Goal: Information Seeking & Learning: Understand process/instructions

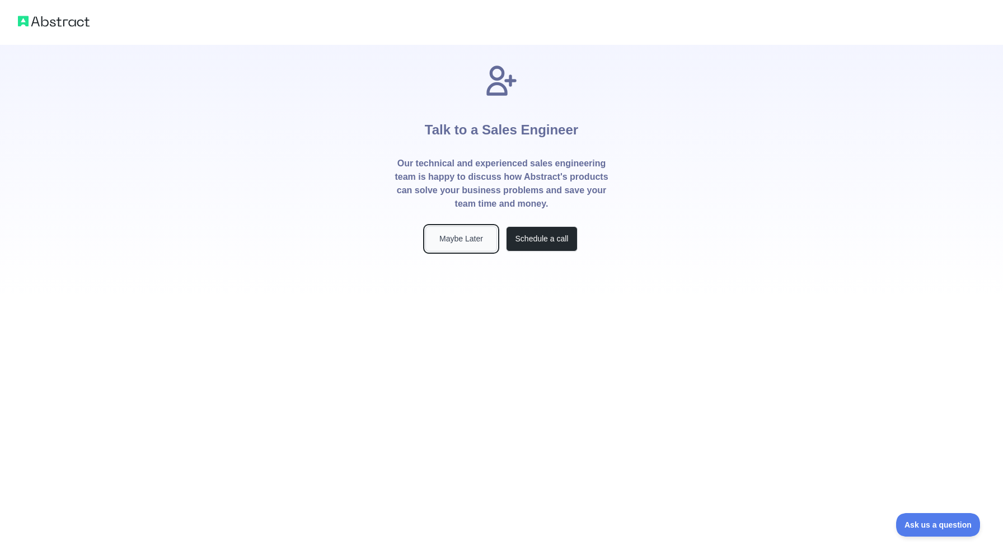
click at [450, 237] on button "Maybe Later" at bounding box center [461, 238] width 72 height 25
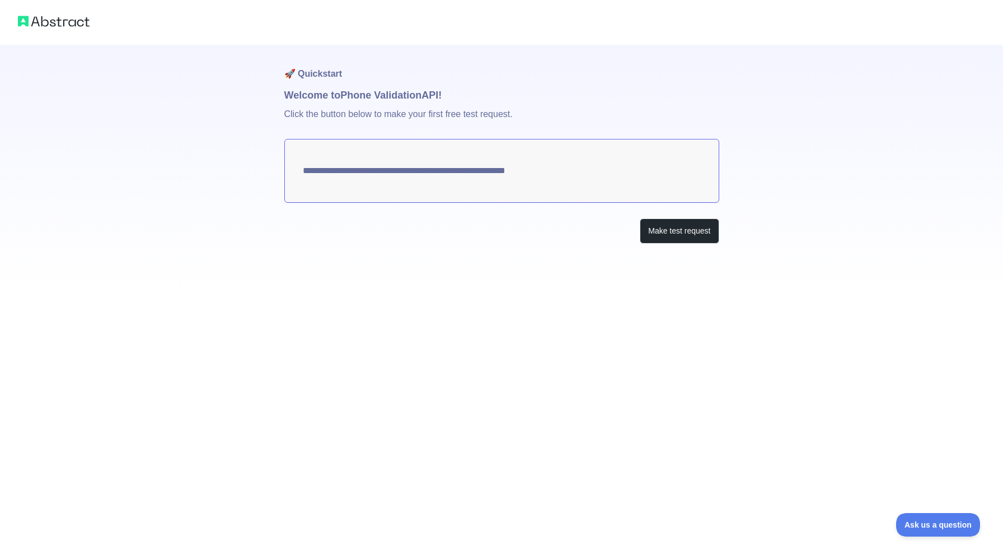
click at [538, 170] on textarea "**********" at bounding box center [501, 171] width 435 height 64
click at [662, 232] on button "Make test request" at bounding box center [679, 230] width 79 height 25
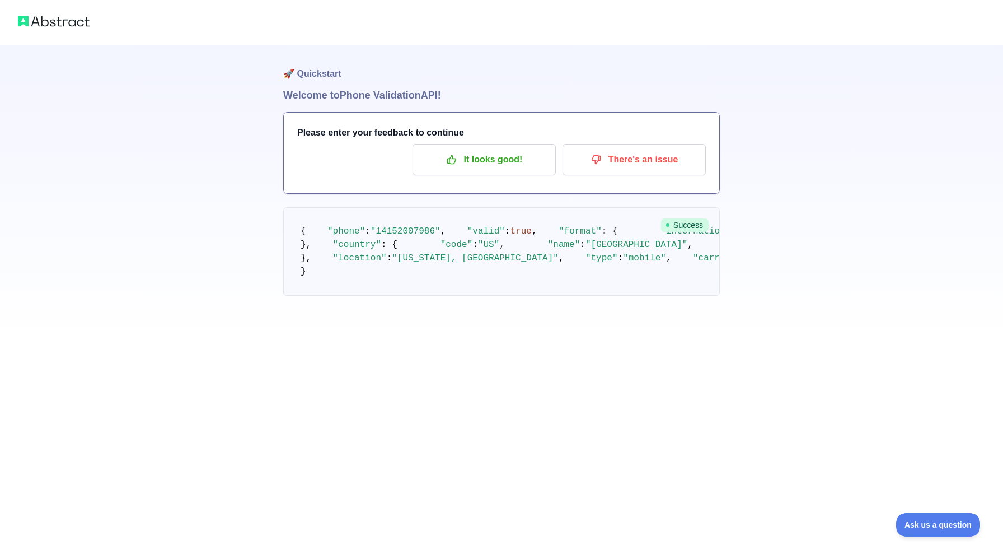
click at [747, 236] on span ""[PHONE_NUMBER]"" at bounding box center [790, 231] width 86 height 10
drag, startPoint x: 444, startPoint y: 289, endPoint x: 532, endPoint y: 289, distance: 88.4
click at [532, 289] on pre "{ "phone" : "[PHONE_NUMBER]" , "valid" : true , "format" : { "international" : …" at bounding box center [501, 251] width 437 height 88
click at [575, 280] on pre "{ "phone" : "[PHONE_NUMBER]" , "valid" : true , "format" : { "international" : …" at bounding box center [501, 251] width 437 height 88
click at [335, 97] on h1 "Welcome to Phone Validation API!" at bounding box center [501, 95] width 437 height 16
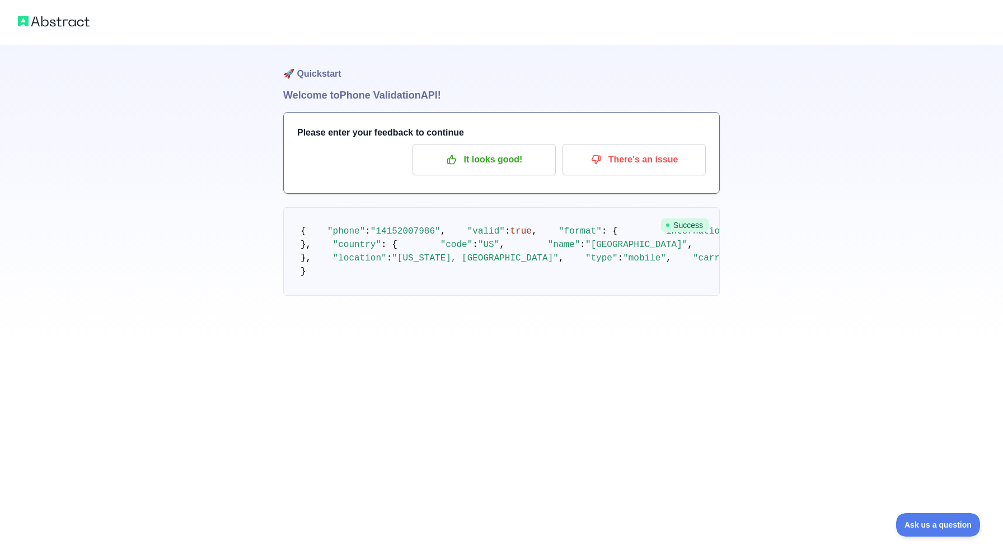
click at [304, 71] on h1 "🚀 Quickstart" at bounding box center [501, 66] width 437 height 43
click at [62, 23] on img at bounding box center [54, 21] width 72 height 16
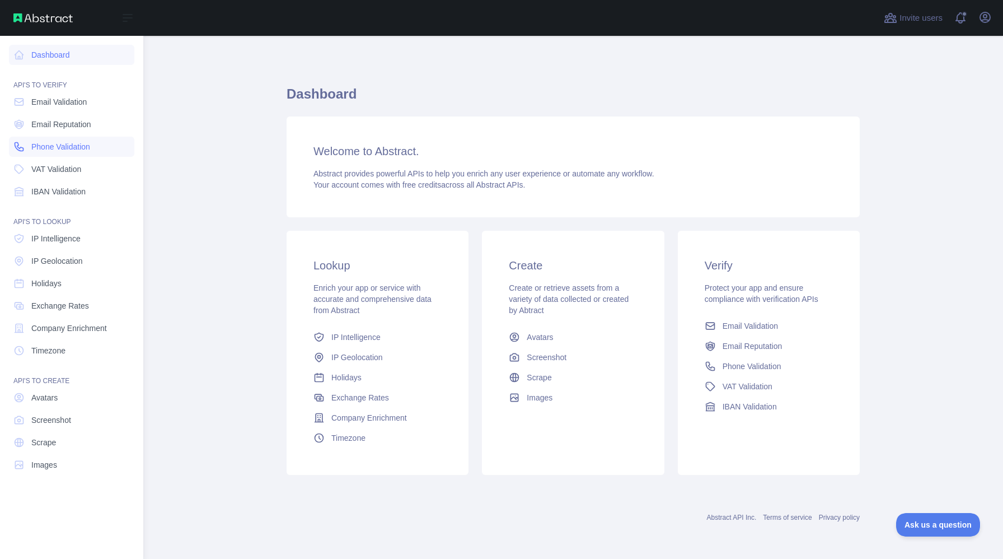
click at [96, 147] on link "Phone Validation" at bounding box center [71, 147] width 125 height 20
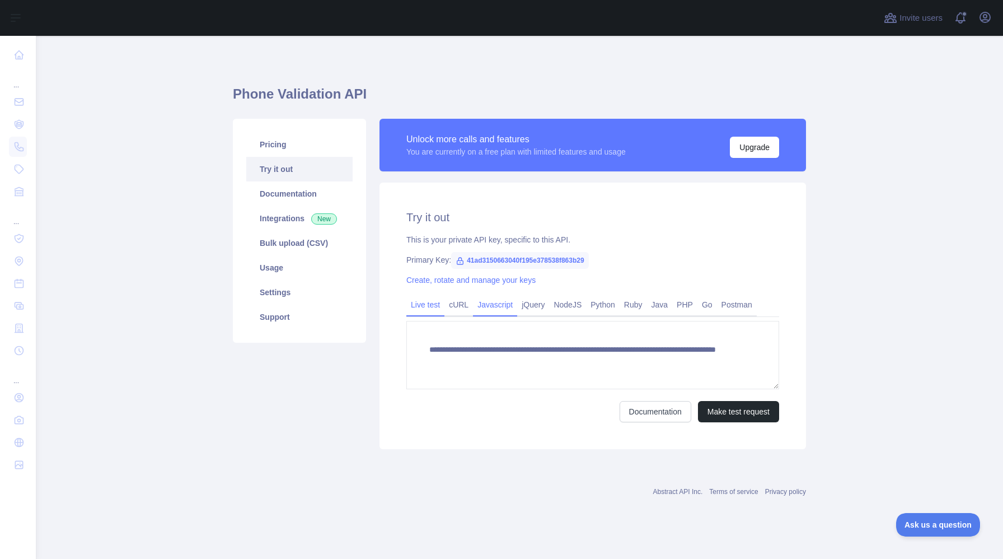
click at [487, 304] on link "Javascript" at bounding box center [495, 305] width 44 height 18
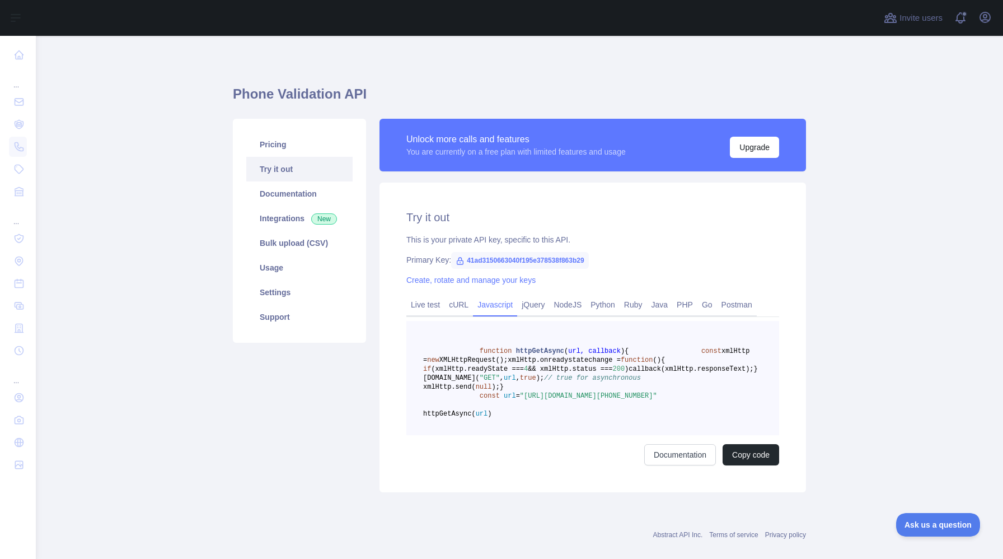
click at [549, 435] on pre "function httpGetAsync ( url, callback ) { const xmlHttp = new XMLHttpRequest();…" at bounding box center [592, 378] width 373 height 114
click at [557, 400] on span ""https://phonevalidation.abstractapi.com/v1/?api_key=41ad3150663040f195e378538f…" at bounding box center [588, 396] width 137 height 8
click at [576, 301] on link "NodeJS" at bounding box center [567, 305] width 37 height 18
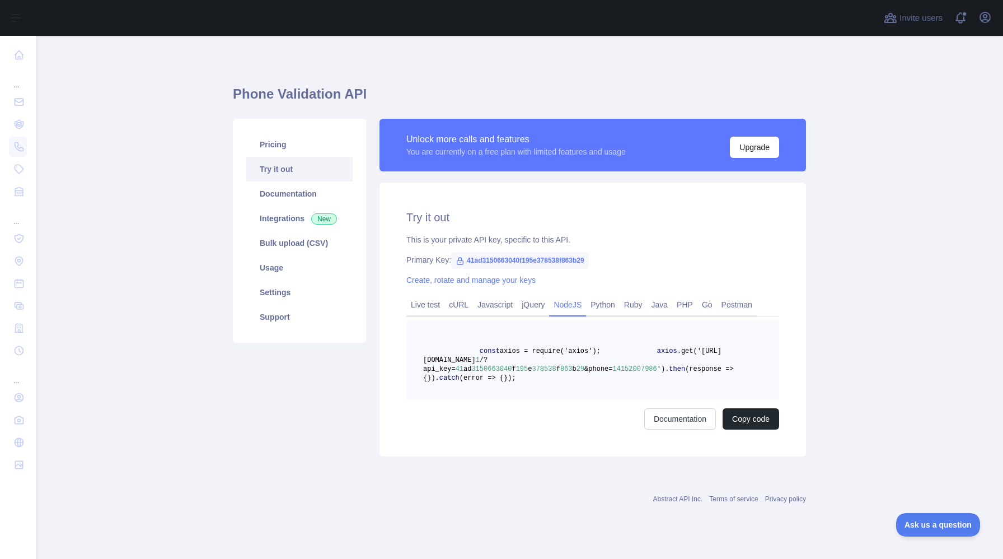
click at [518, 261] on span "41ad3150663040f195e378538f863b29" at bounding box center [520, 260] width 138 height 17
copy span "41ad3150663040f195e378538f863b29"
click at [441, 370] on span "/?api_key=" at bounding box center [455, 364] width 64 height 17
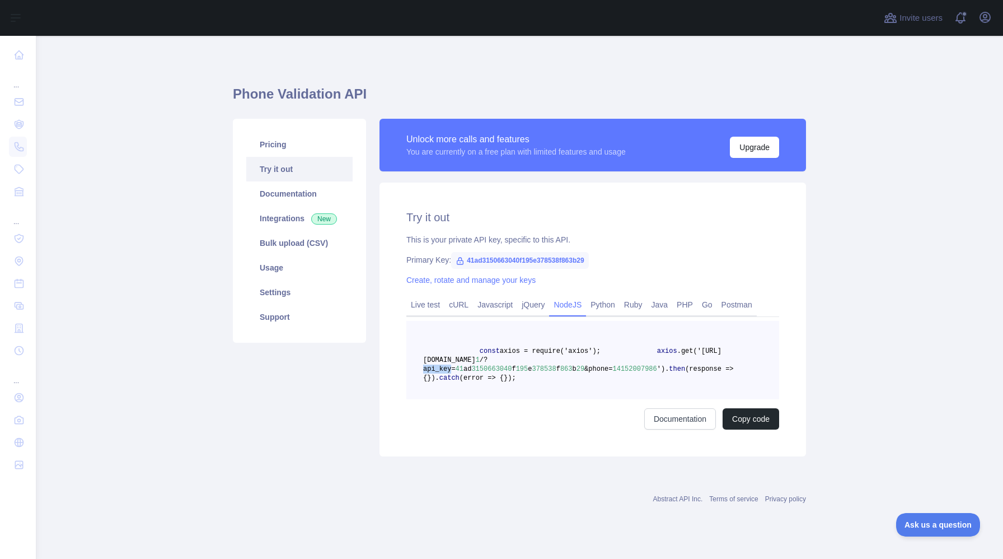
copy span "api_key"
click at [441, 370] on span "/?api_key=" at bounding box center [455, 364] width 64 height 17
drag, startPoint x: 523, startPoint y: 359, endPoint x: 697, endPoint y: 360, distance: 174.1
click at [697, 360] on span "axios .get('https://phonevalidation.abstractapi.com/v 1 /?api_key= 41 ad 315066…" at bounding box center [572, 360] width 298 height 26
copy span "https://phonevalidation.abstractapi.com/v 1 /"
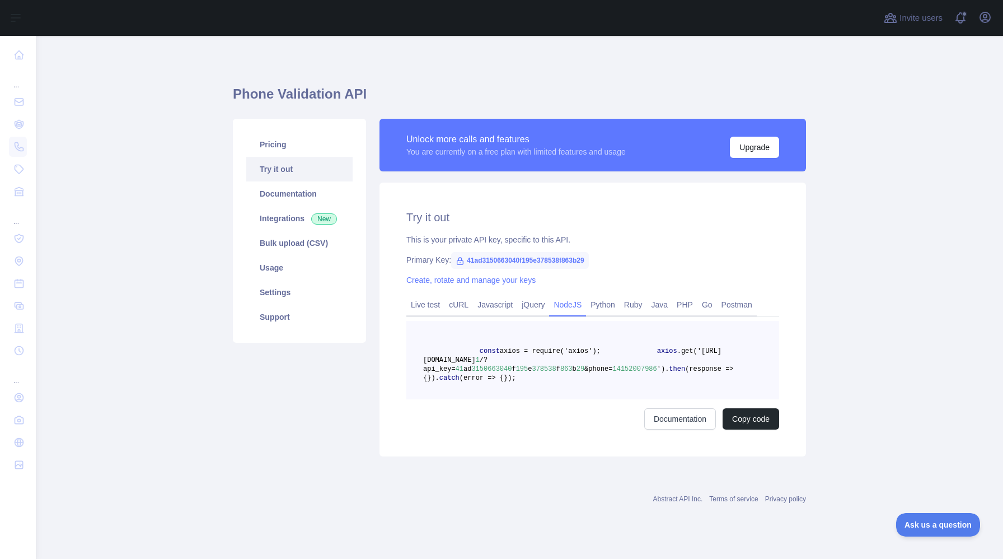
click at [603, 369] on span "&phone=" at bounding box center [598, 369] width 28 height 8
click at [601, 368] on span "&phone=" at bounding box center [598, 369] width 28 height 8
click at [555, 429] on div "Documentation Copy code" at bounding box center [592, 418] width 373 height 21
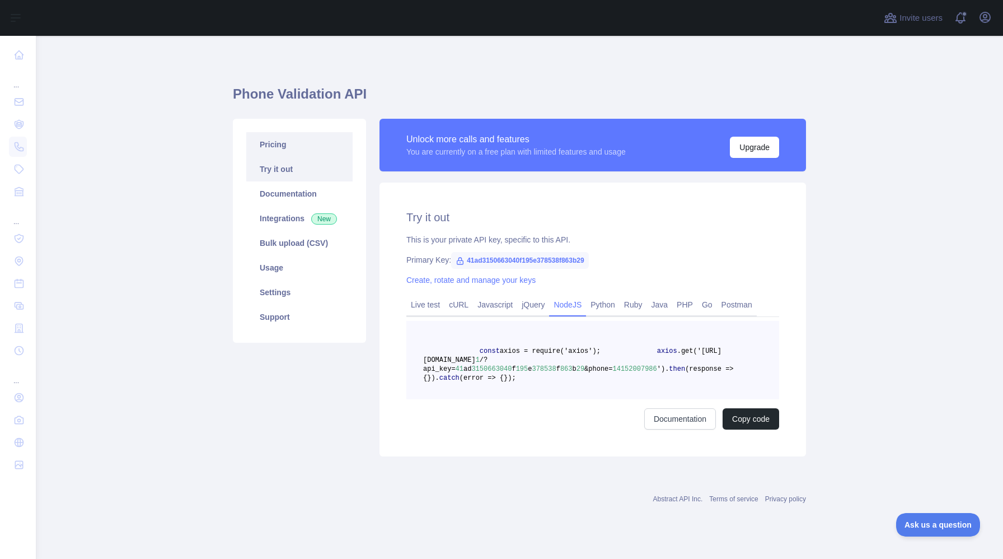
click at [284, 143] on link "Pricing" at bounding box center [299, 144] width 106 height 25
